Goal: Check status: Check status

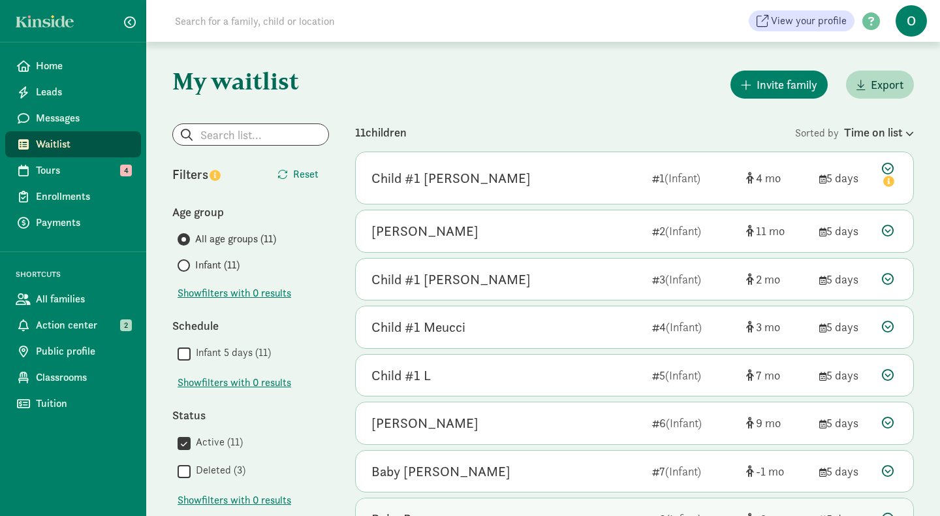
scroll to position [320, 0]
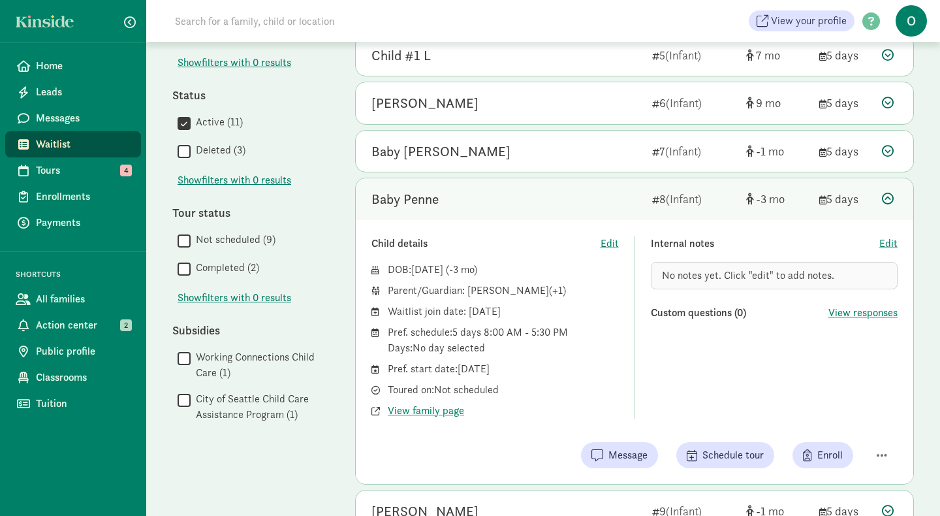
click at [429, 204] on div "Baby Penne" at bounding box center [404, 199] width 67 height 21
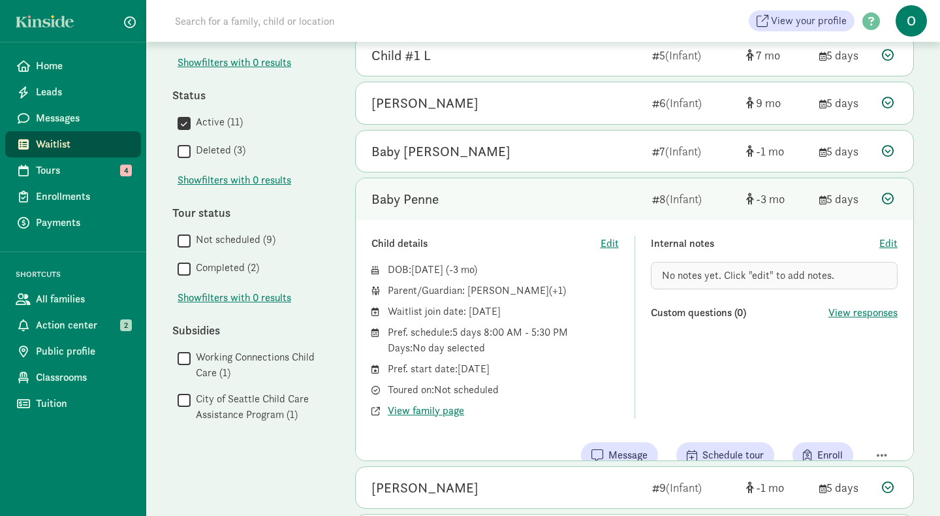
scroll to position [268, 0]
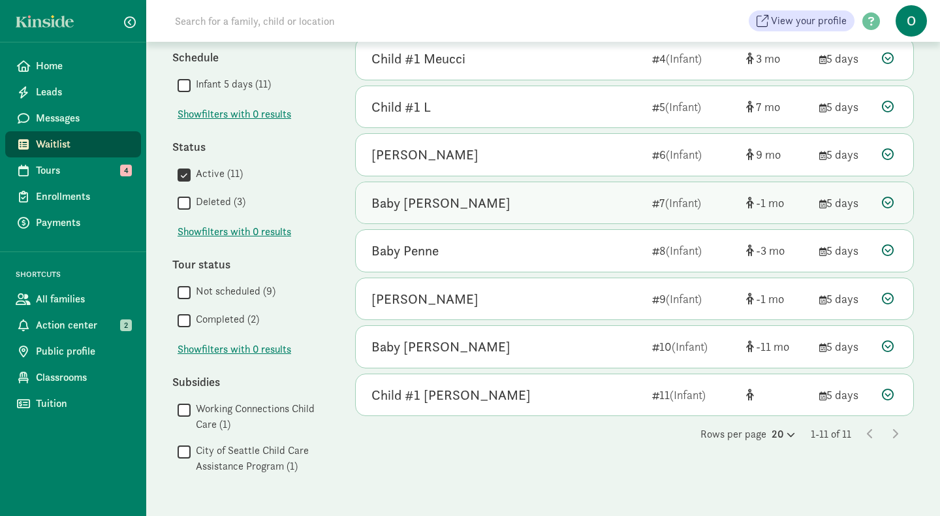
click at [434, 204] on div "Baby [PERSON_NAME]" at bounding box center [440, 203] width 139 height 21
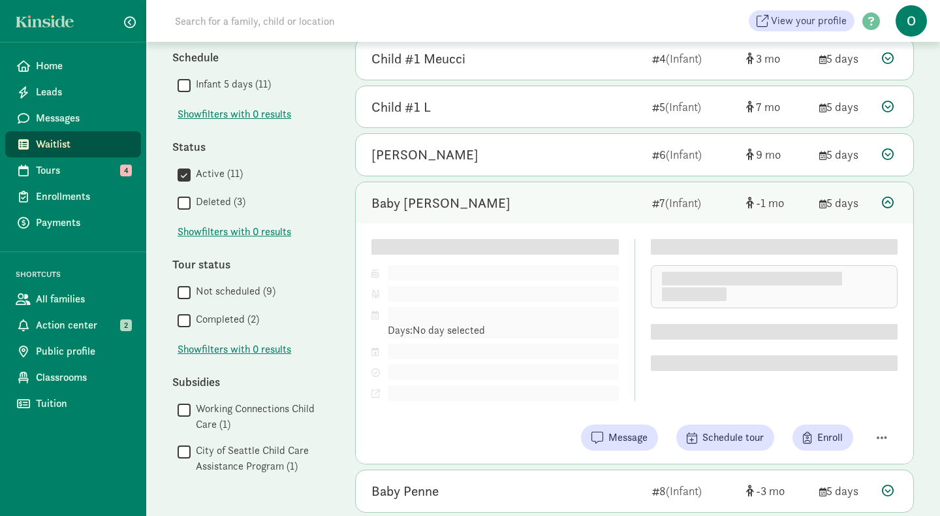
scroll to position [320, 0]
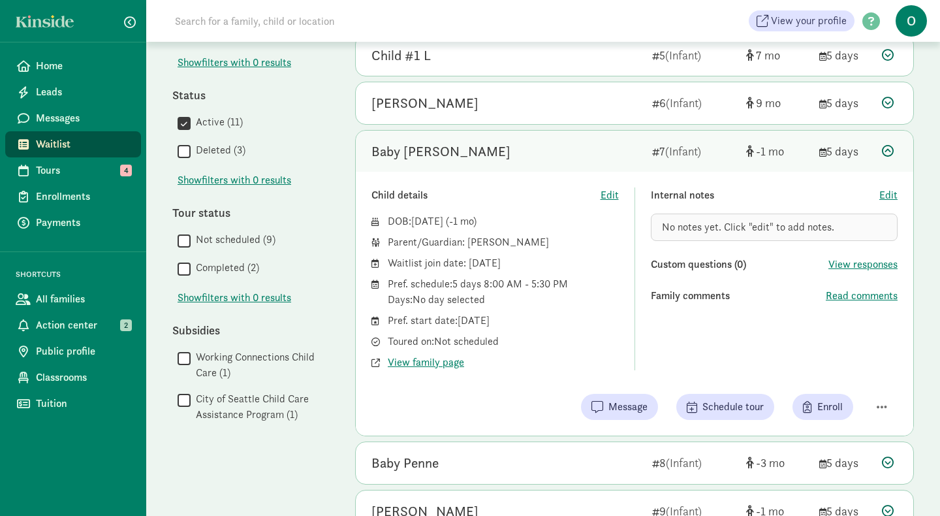
click at [443, 151] on div "Baby [PERSON_NAME]" at bounding box center [440, 151] width 139 height 21
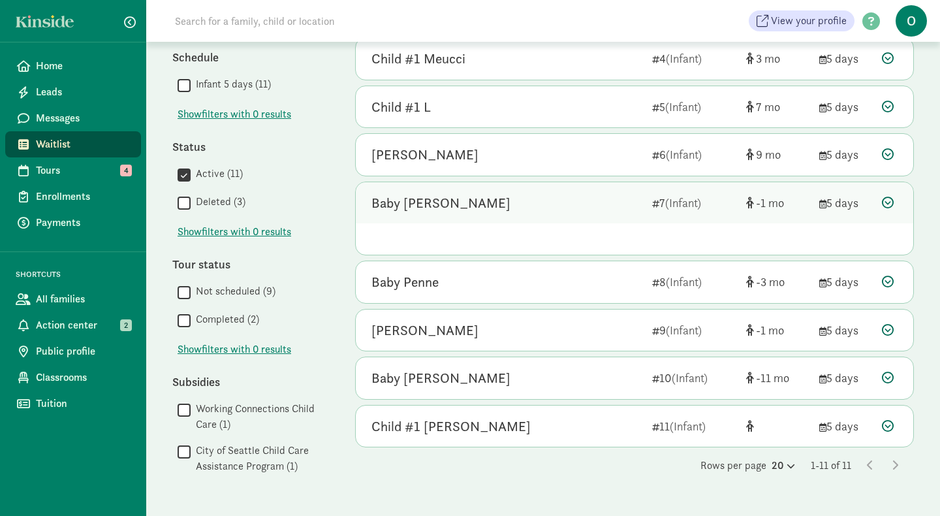
scroll to position [268, 0]
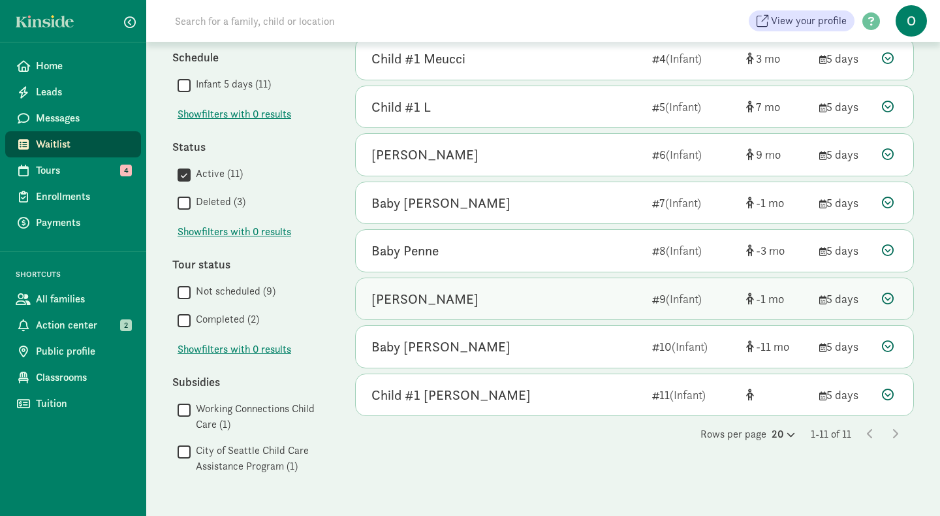
click at [423, 303] on div "[PERSON_NAME]" at bounding box center [424, 299] width 107 height 21
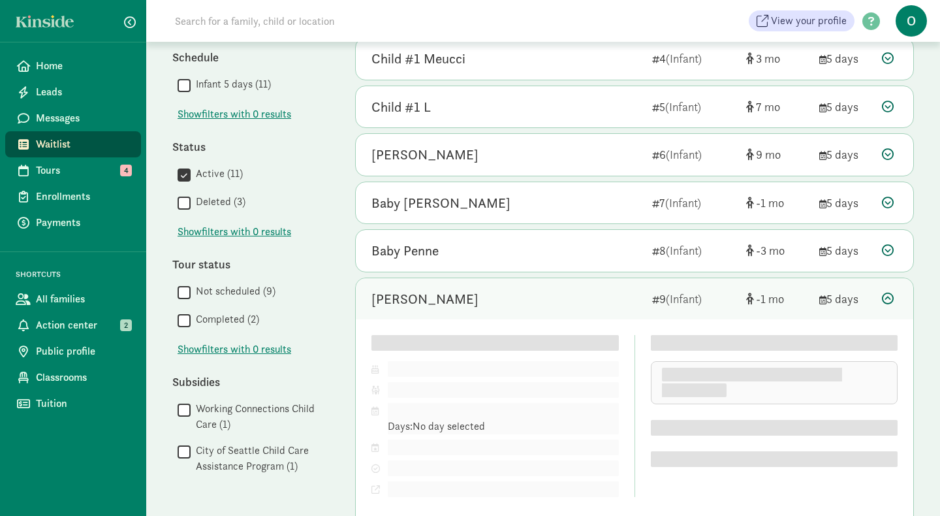
scroll to position [320, 0]
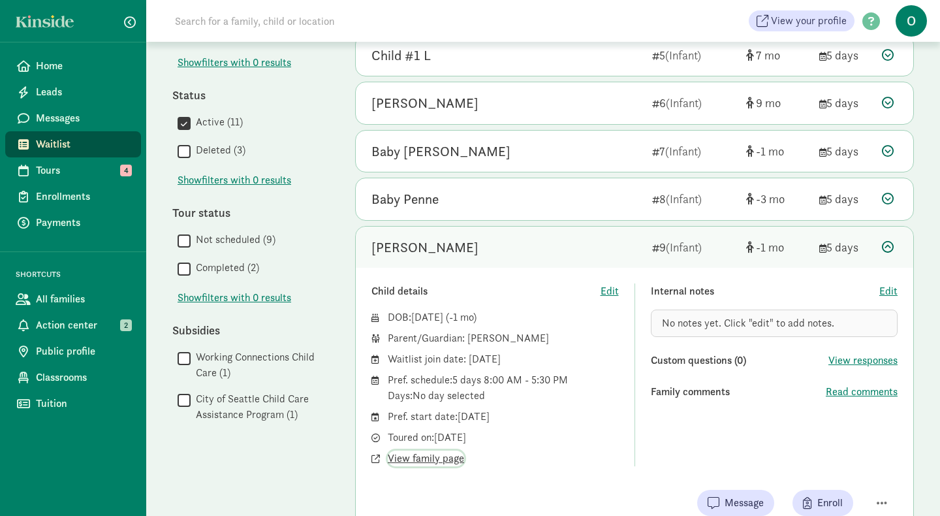
click at [446, 456] on span "View family page" at bounding box center [426, 458] width 76 height 16
click at [420, 248] on div "[PERSON_NAME]" at bounding box center [424, 247] width 107 height 21
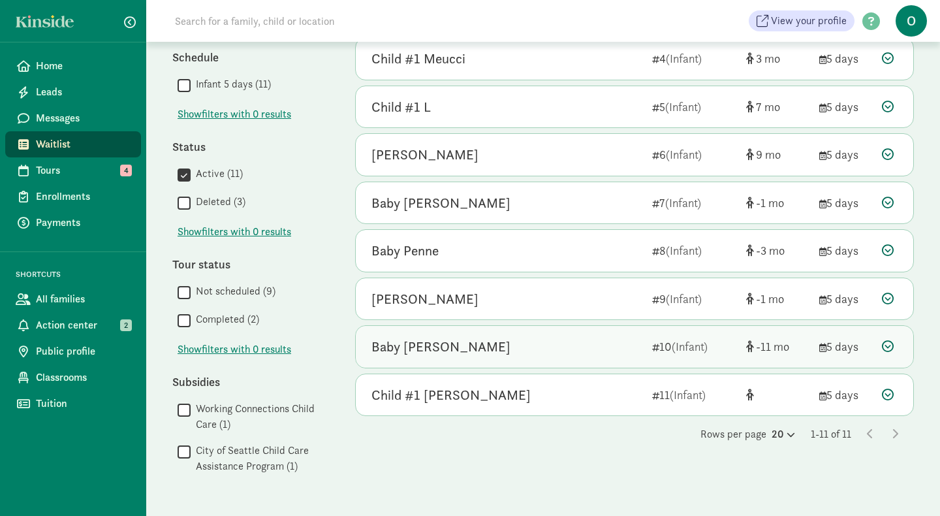
click at [420, 347] on div "Baby [PERSON_NAME]" at bounding box center [440, 346] width 139 height 21
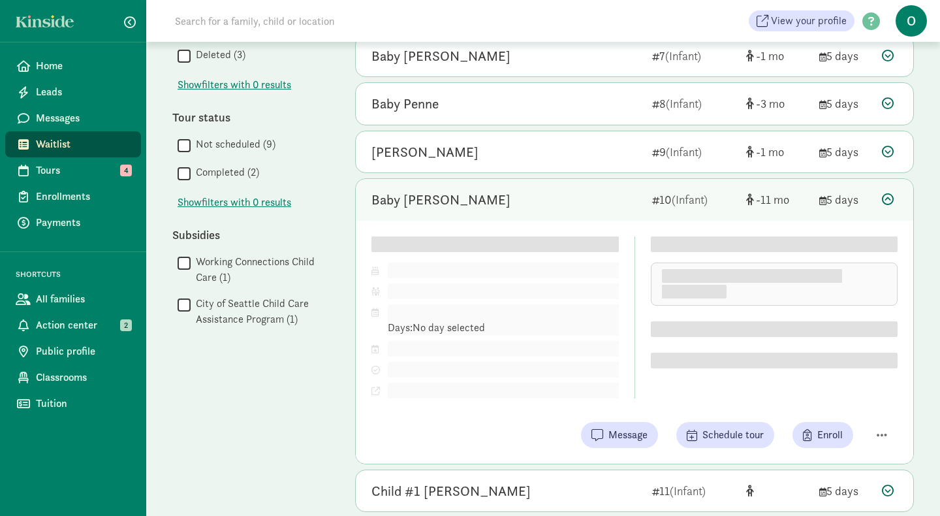
scroll to position [420, 0]
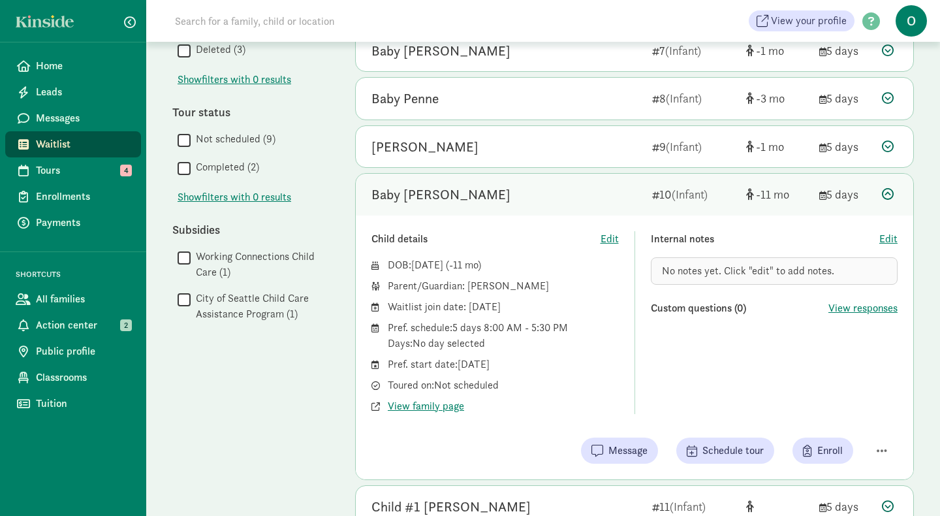
click at [400, 195] on div "Baby [PERSON_NAME]" at bounding box center [440, 194] width 139 height 21
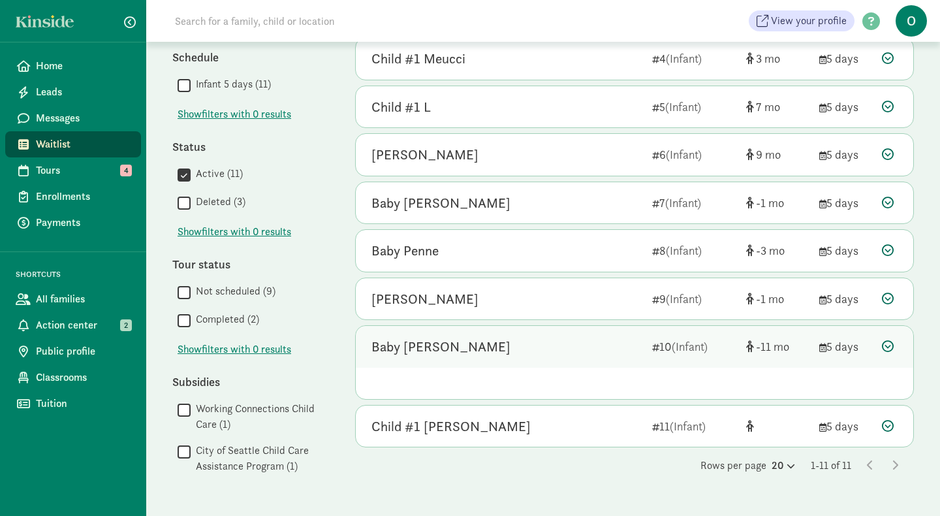
scroll to position [268, 0]
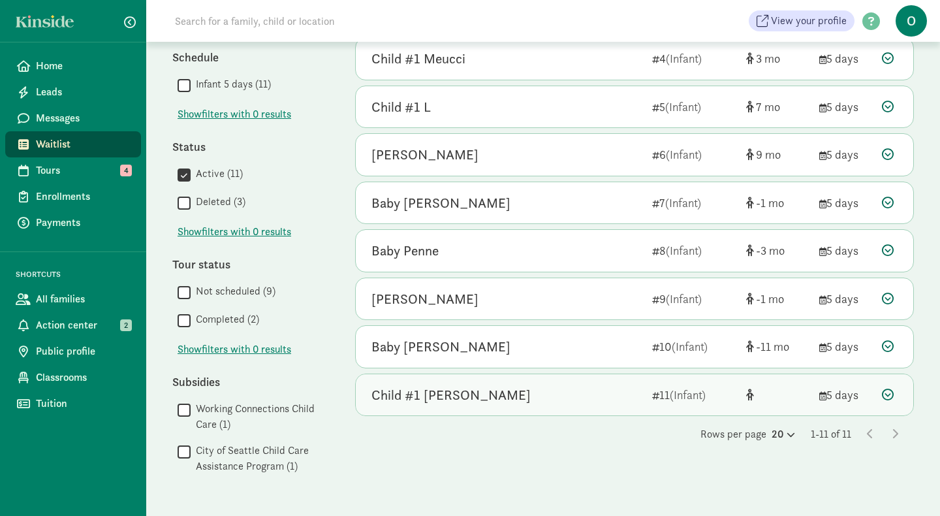
click at [449, 390] on div "Child #1 [PERSON_NAME]" at bounding box center [450, 394] width 159 height 21
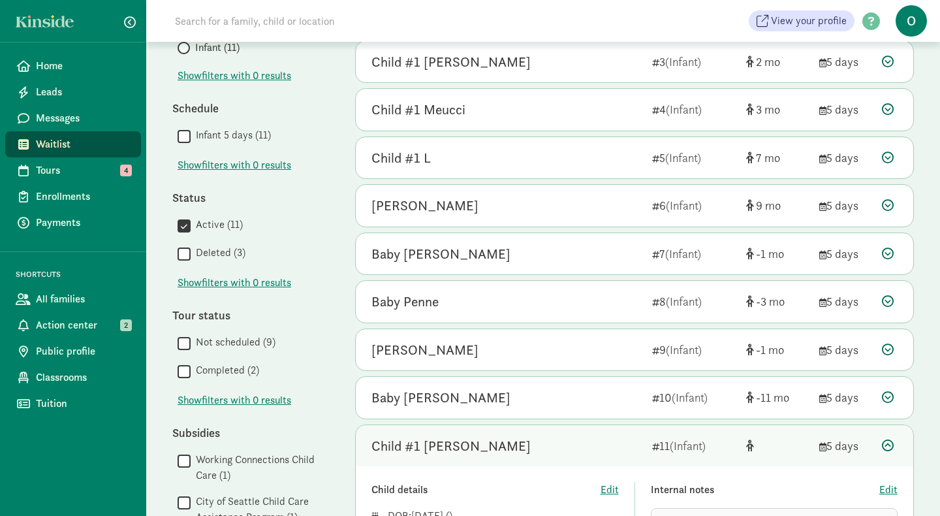
scroll to position [0, 0]
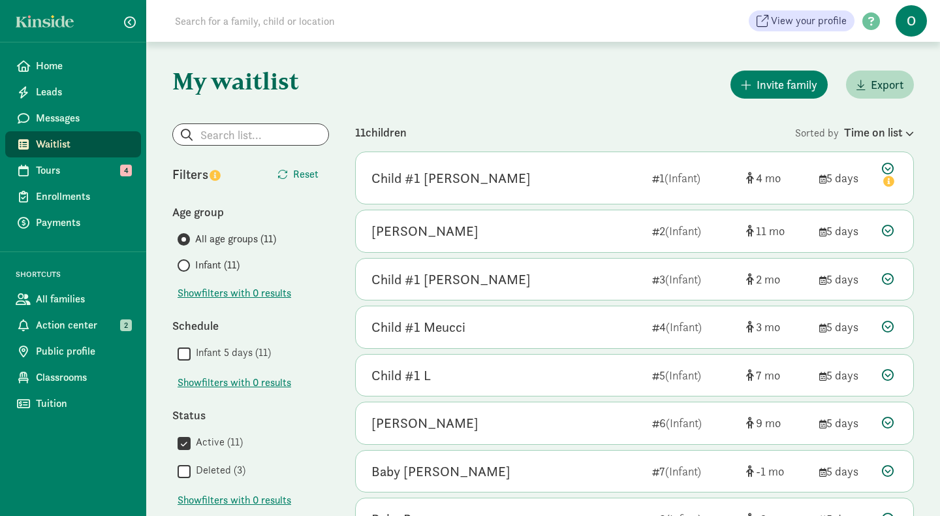
click at [59, 144] on span "Waitlist" at bounding box center [83, 144] width 95 height 16
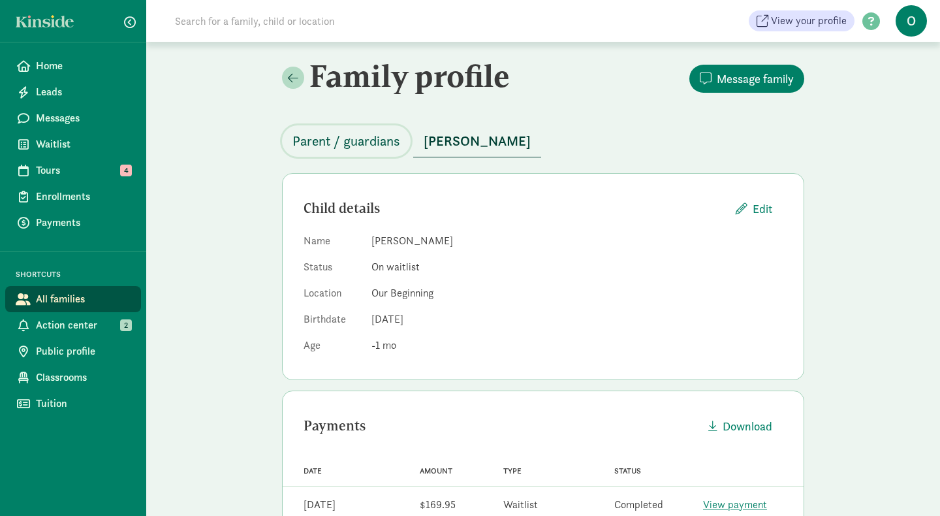
click at [365, 146] on span "Parent / guardians" at bounding box center [346, 141] width 108 height 21
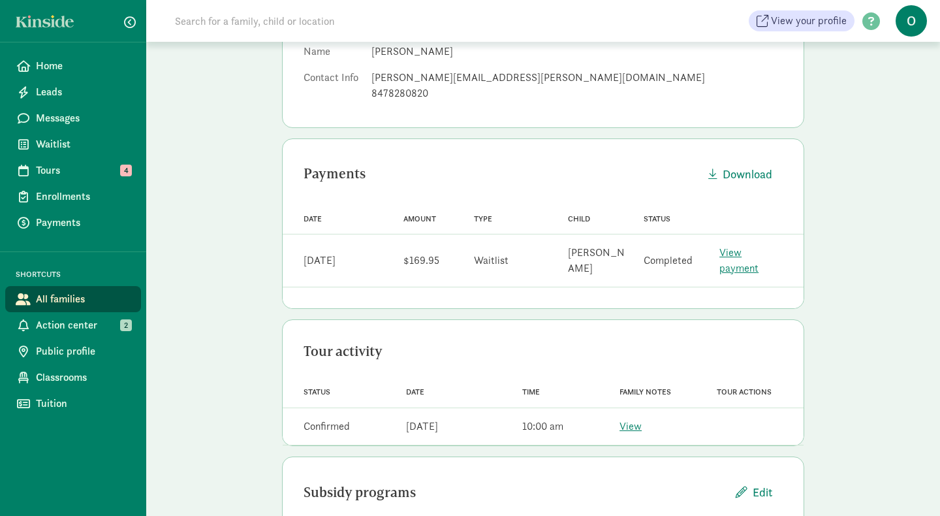
scroll to position [243, 0]
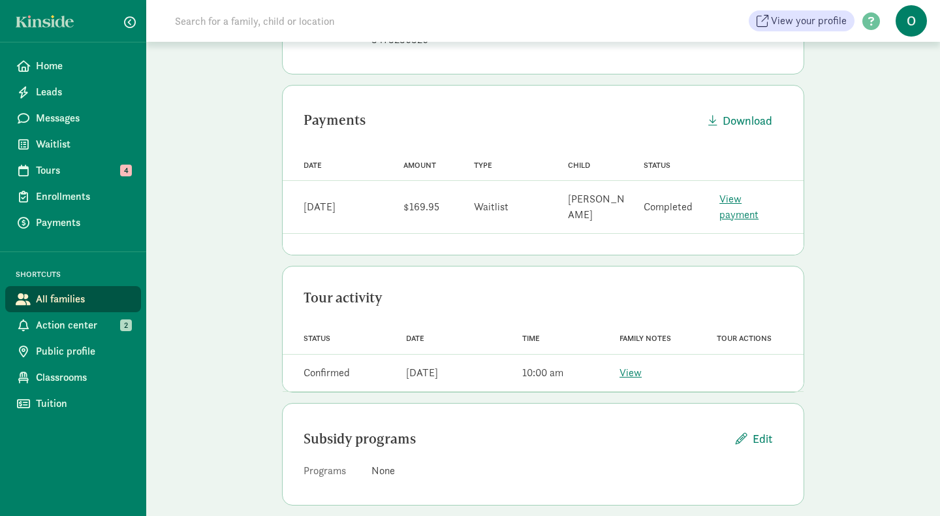
click at [630, 367] on div "Family notes View" at bounding box center [652, 373] width 97 height 26
click at [630, 366] on link "View" at bounding box center [630, 373] width 22 height 14
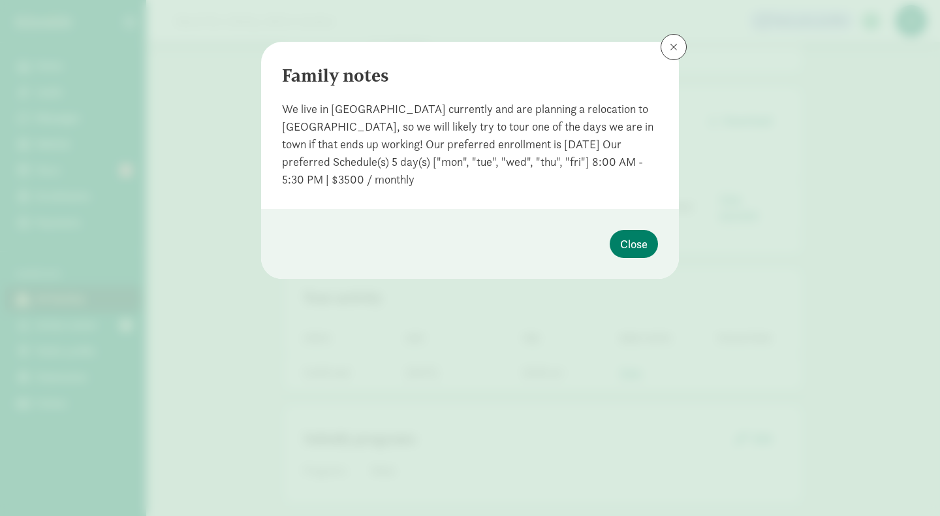
click at [554, 173] on div "We live in Spokane currently and are planning a relocation to Seattle, so we wi…" at bounding box center [470, 144] width 376 height 88
click at [672, 48] on span at bounding box center [674, 47] width 8 height 10
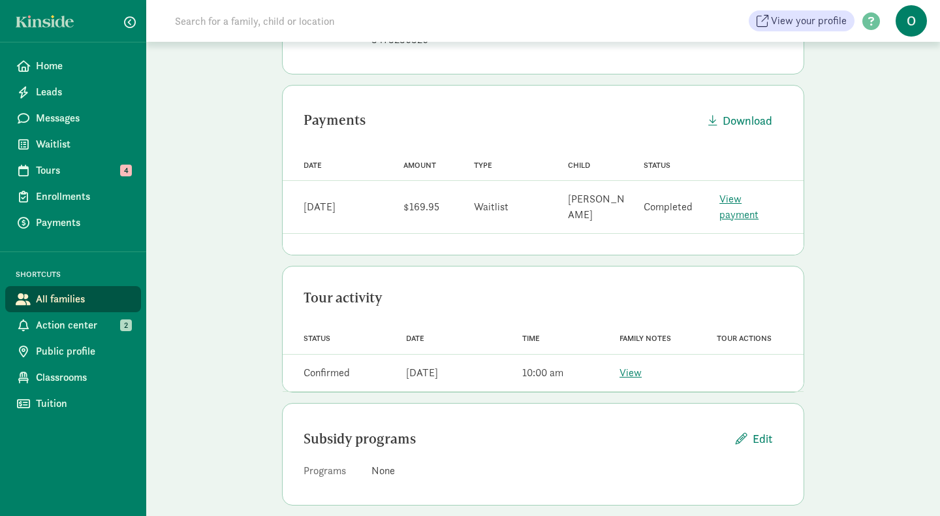
click at [622, 365] on div "View" at bounding box center [630, 373] width 22 height 16
click at [624, 366] on link "View" at bounding box center [630, 373] width 22 height 14
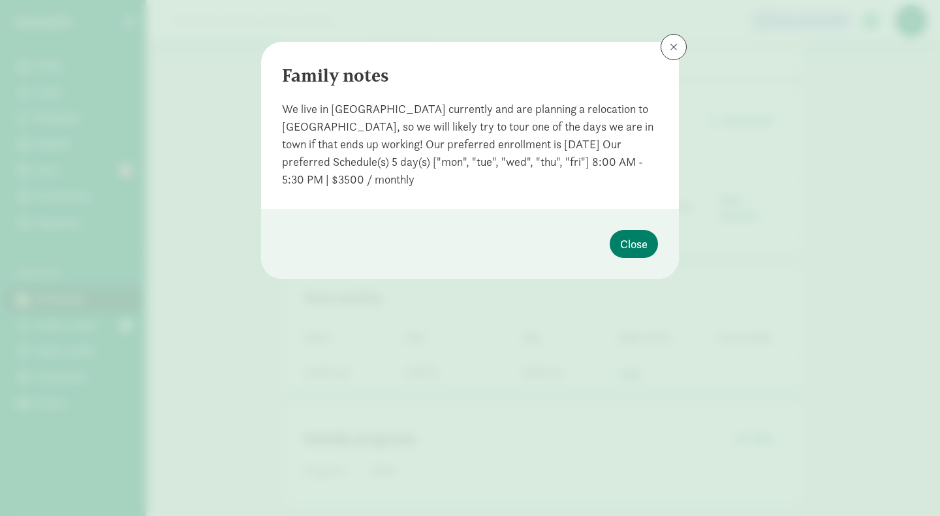
click at [456, 143] on div "We live in Spokane currently and are planning a relocation to Seattle, so we wi…" at bounding box center [470, 144] width 376 height 88
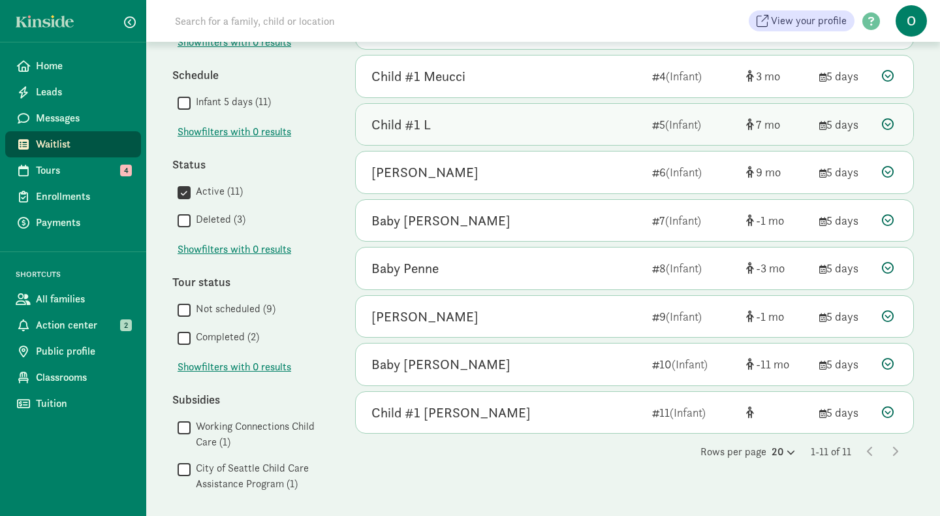
scroll to position [268, 0]
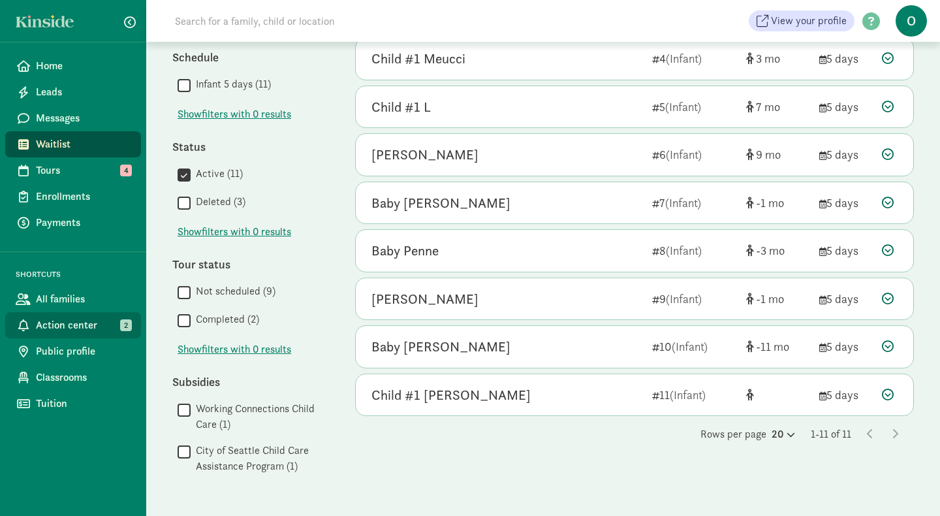
click at [104, 331] on span "Action center" at bounding box center [83, 325] width 95 height 16
